Goal: Task Accomplishment & Management: Manage account settings

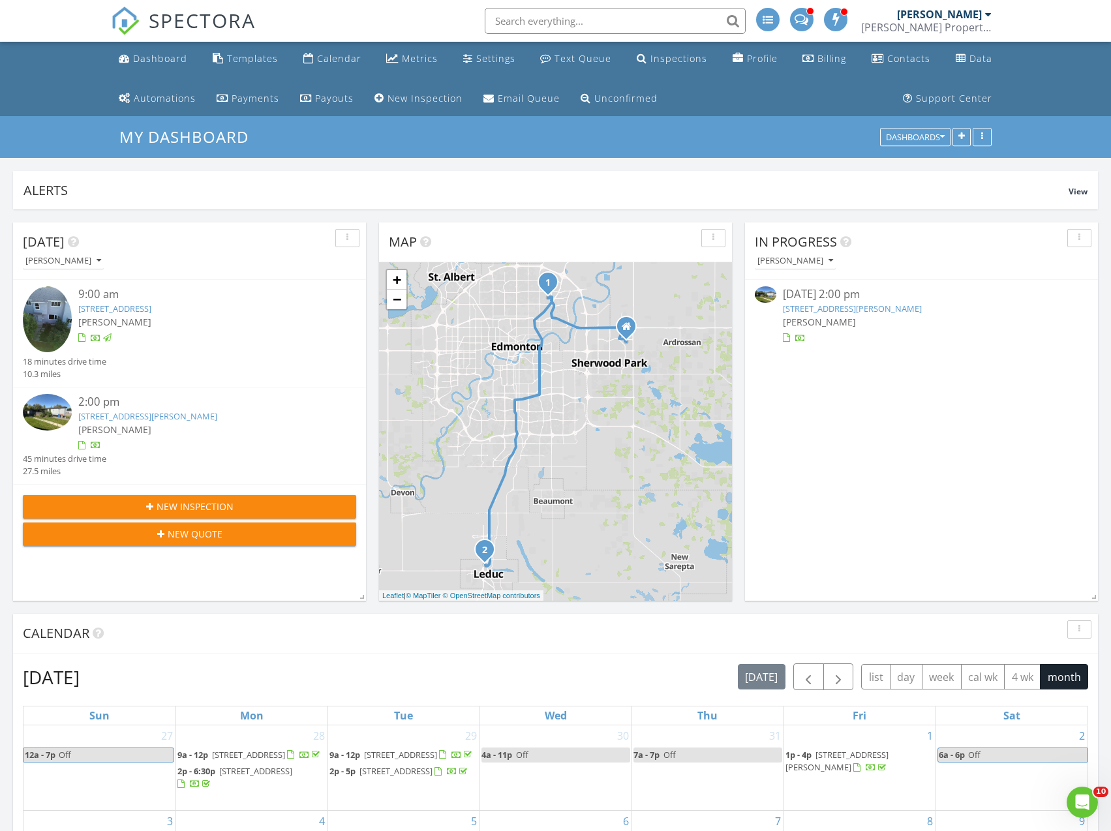
click at [117, 416] on link "12 Willow Park Estates, Leduc, AB T9E 5P8" at bounding box center [147, 416] width 139 height 12
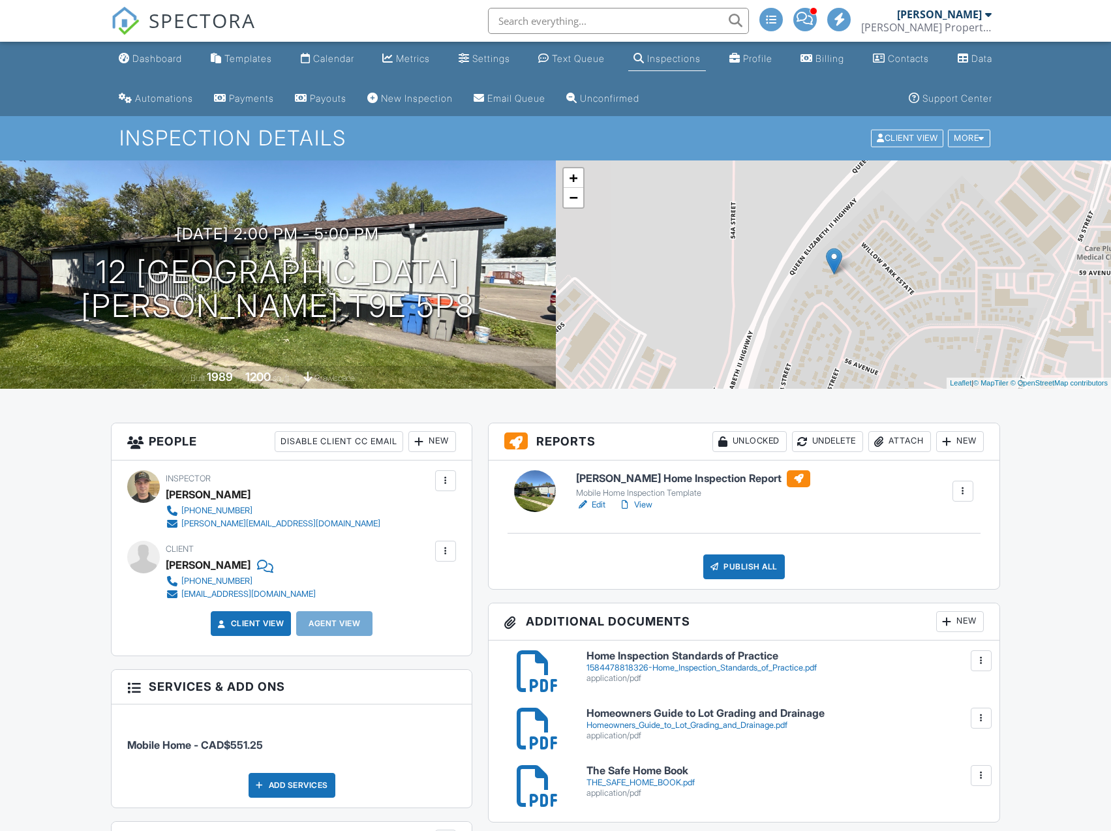
click at [0, 0] on div at bounding box center [0, 0] width 0 height 0
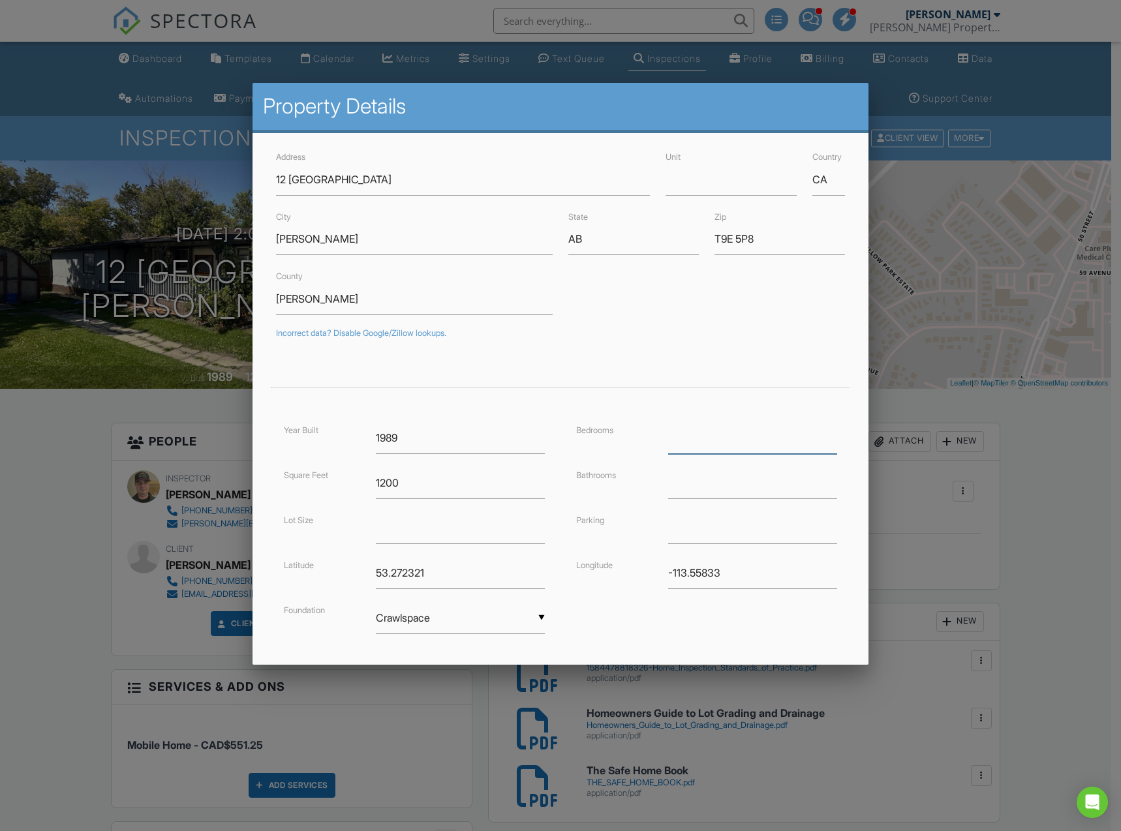
drag, startPoint x: 694, startPoint y: 442, endPoint x: 686, endPoint y: 442, distance: 7.8
click at [686, 442] on input "number" at bounding box center [752, 438] width 169 height 32
type input "3"
click at [671, 489] on input "number" at bounding box center [752, 483] width 169 height 32
type input "2"
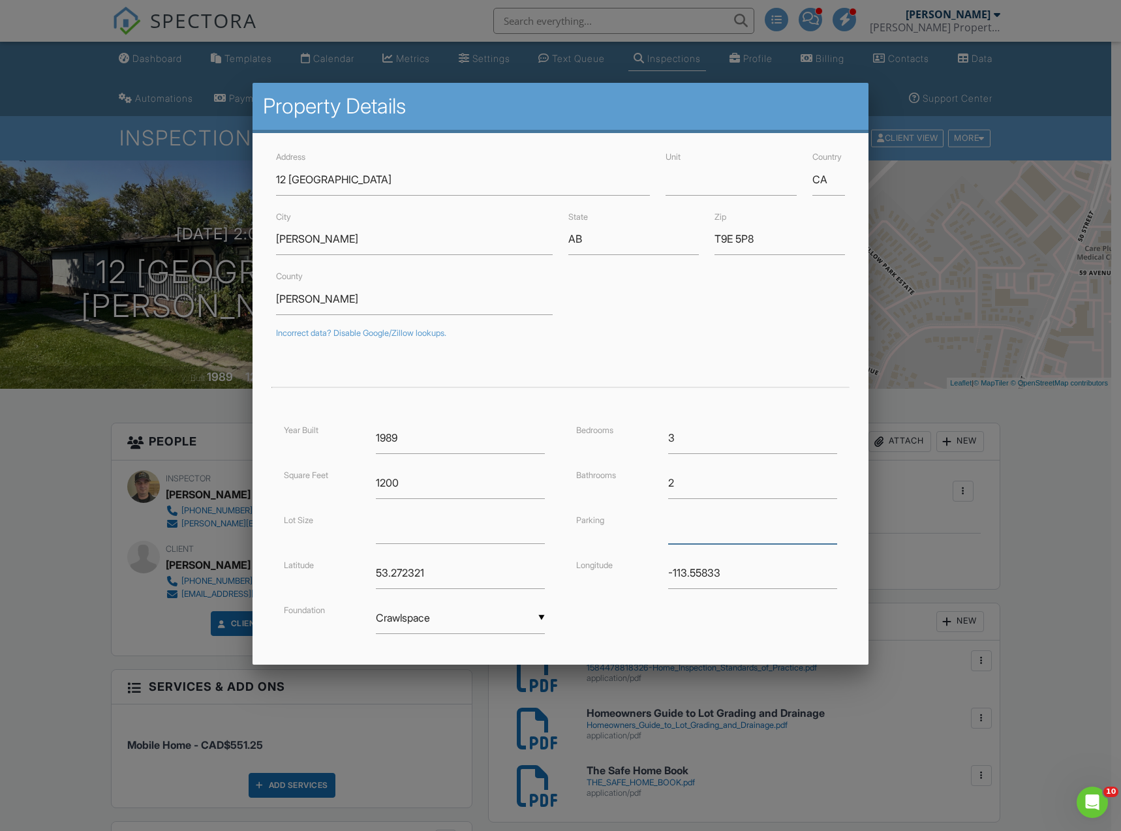
click at [690, 533] on input "text" at bounding box center [752, 528] width 169 height 32
type input "Driveway"
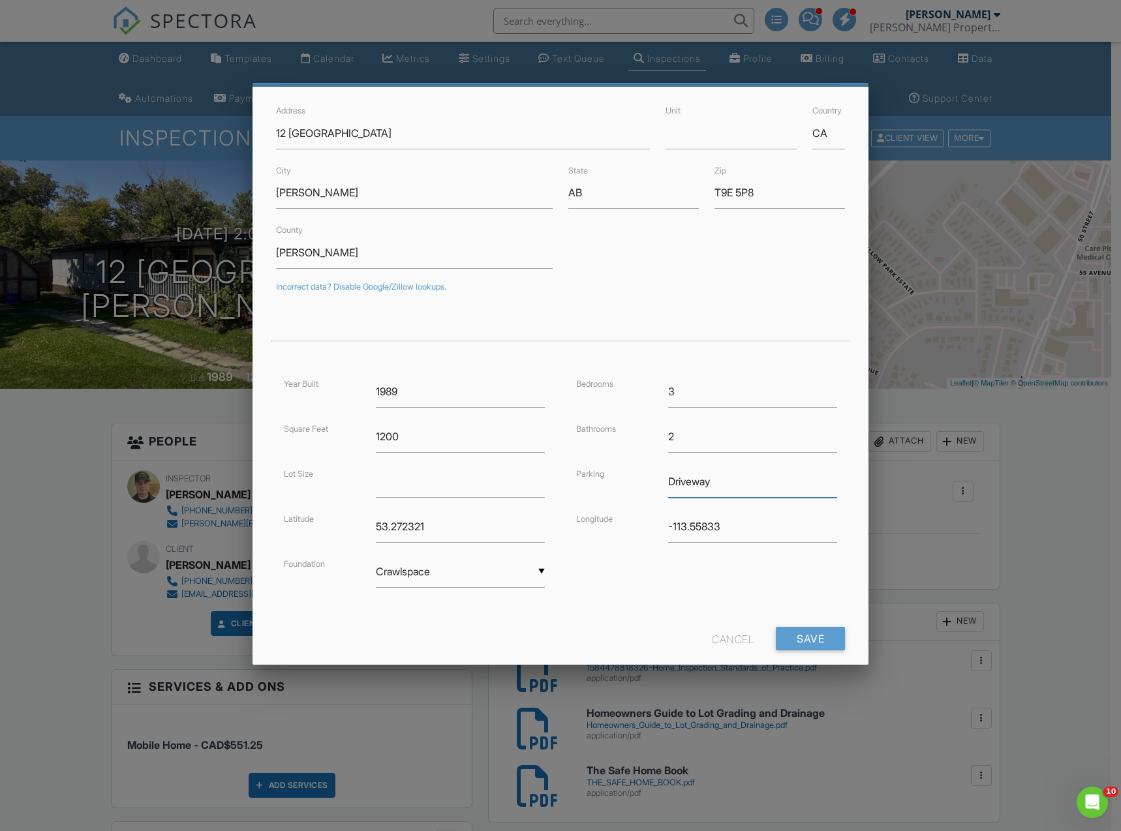
scroll to position [70, 0]
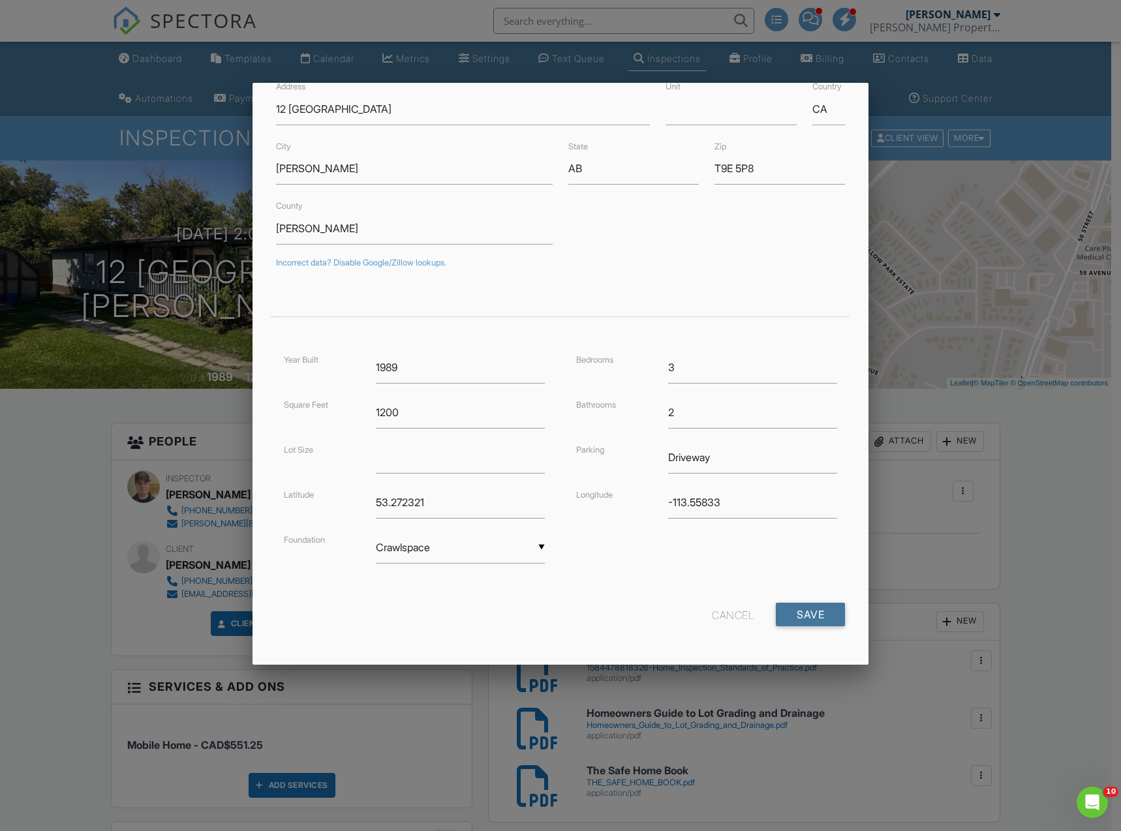
click at [786, 608] on input "Save" at bounding box center [810, 614] width 69 height 23
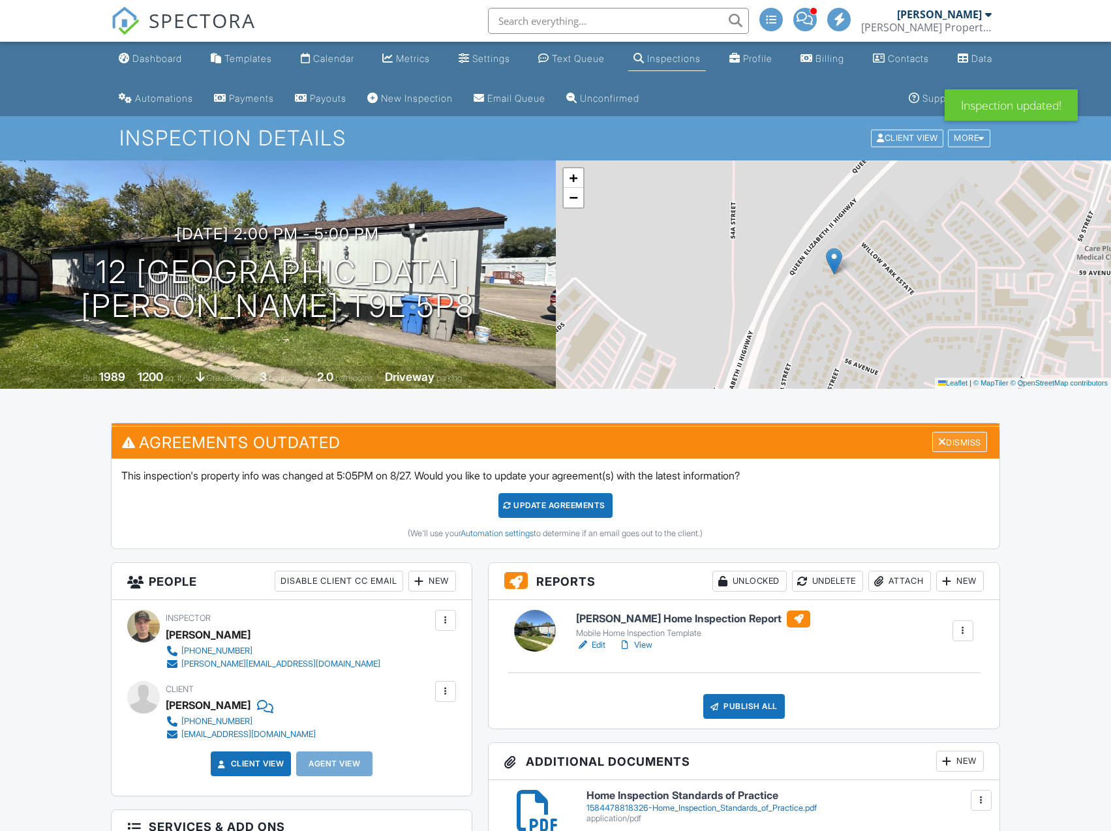
click at [942, 445] on div "Dismiss" at bounding box center [960, 442] width 55 height 20
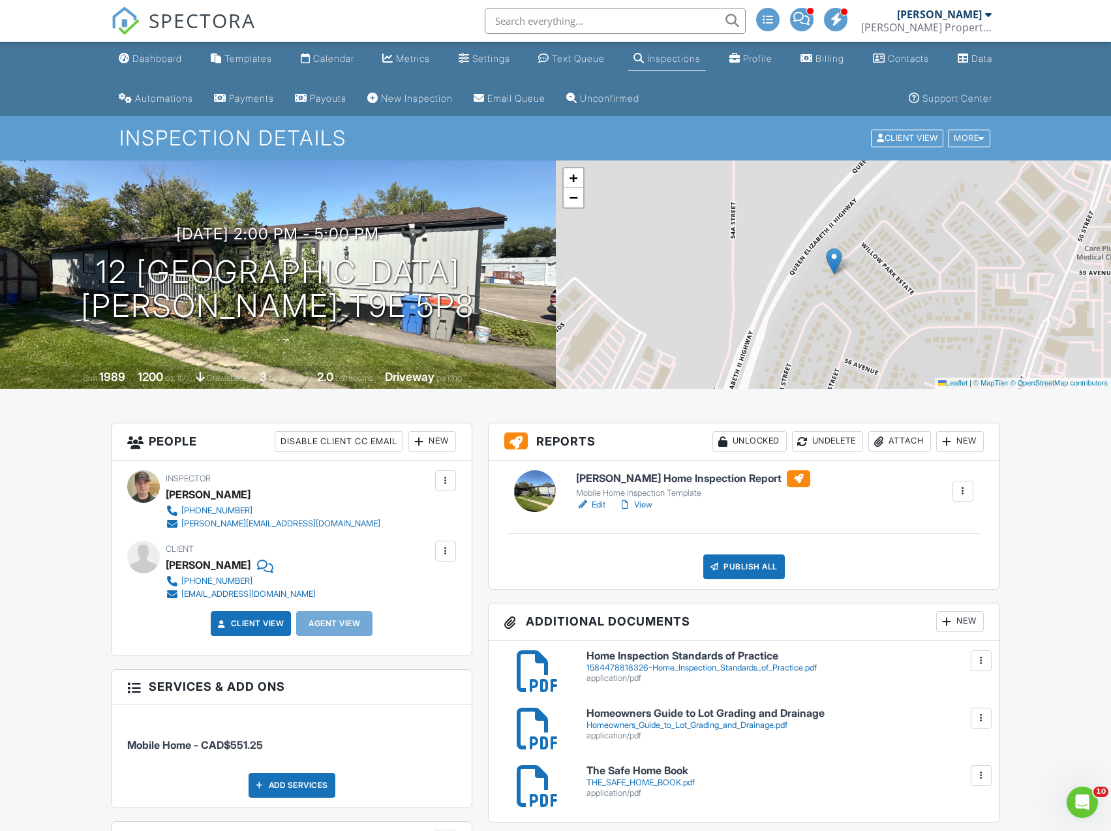
click at [650, 506] on link "View" at bounding box center [636, 505] width 34 height 13
